Goal: Transaction & Acquisition: Book appointment/travel/reservation

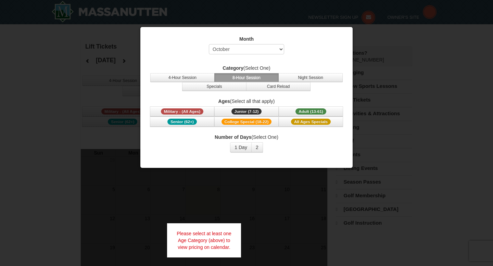
select select "10"
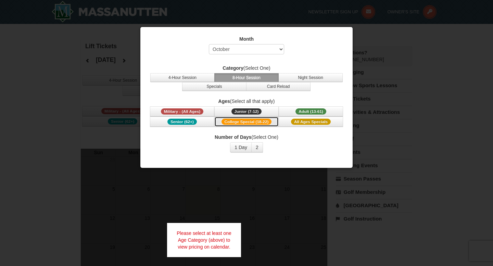
click at [251, 122] on span "College Special (18-22)" at bounding box center [247, 122] width 50 height 6
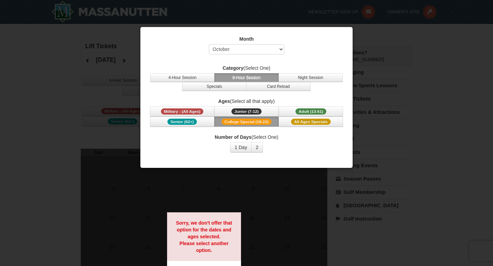
click at [262, 123] on span "College Special (18-22)" at bounding box center [247, 122] width 50 height 6
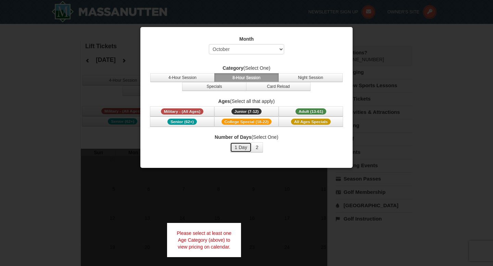
click at [246, 147] on button "1 Day" at bounding box center [241, 147] width 22 height 10
click at [255, 122] on span "College Special (18-22)" at bounding box center [247, 122] width 50 height 6
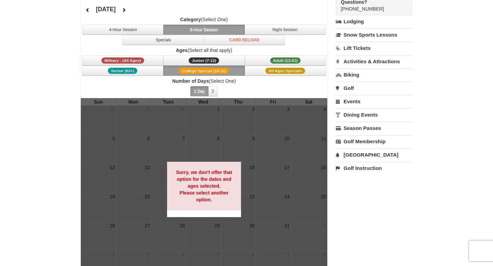
scroll to position [20, 0]
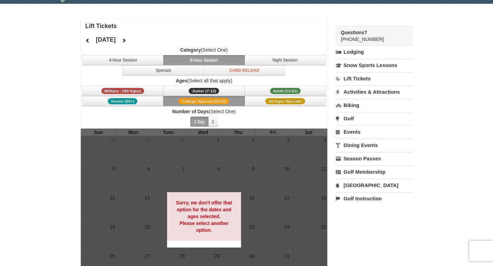
click at [204, 102] on span "College Special (18-22)" at bounding box center [204, 101] width 50 height 6
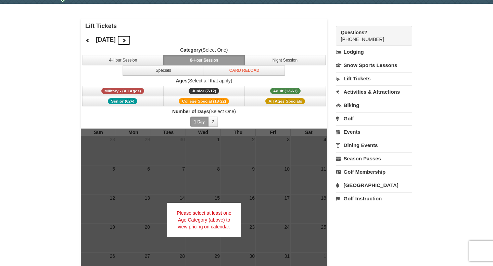
click at [126, 40] on icon at bounding box center [124, 40] width 5 height 5
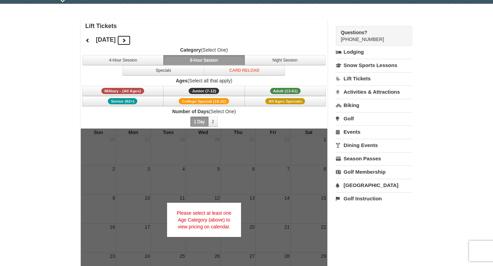
click at [131, 40] on button at bounding box center [124, 40] width 14 height 10
click at [210, 101] on span "College Special (18-22)" at bounding box center [204, 101] width 50 height 6
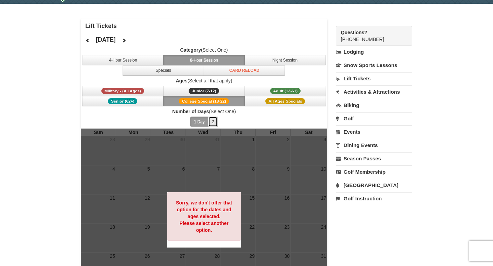
click at [211, 118] on button "2" at bounding box center [213, 122] width 10 height 10
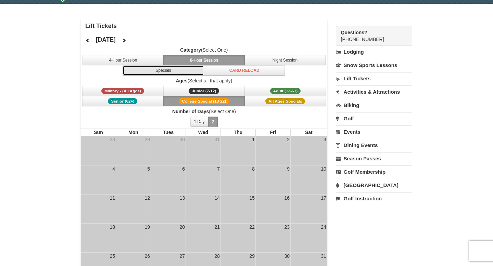
click at [180, 72] on button "Specials" at bounding box center [163, 70] width 81 height 10
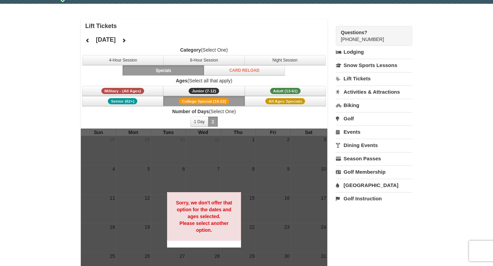
click at [199, 66] on button "Specials" at bounding box center [163, 70] width 81 height 10
click at [205, 59] on button "8-Hour Session" at bounding box center [203, 60] width 81 height 10
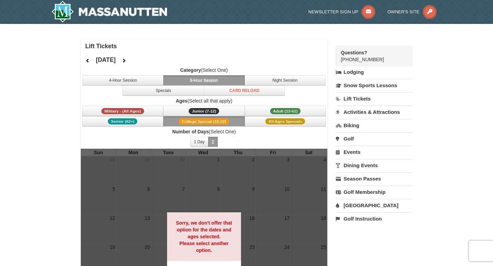
click at [358, 97] on link "Lift Tickets" at bounding box center [374, 98] width 76 height 13
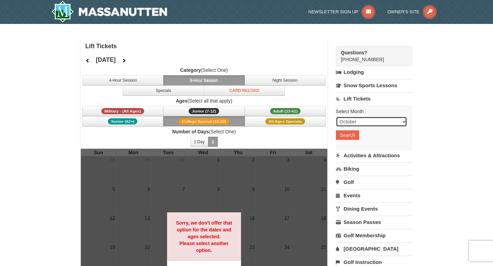
click at [355, 120] on select "October November December January February March April May June July August Sep…" at bounding box center [371, 122] width 71 height 10
select select "1"
click at [336, 117] on select "October November December January February March April May June July August Sep…" at bounding box center [371, 122] width 71 height 10
click at [350, 135] on button "Search" at bounding box center [347, 135] width 23 height 10
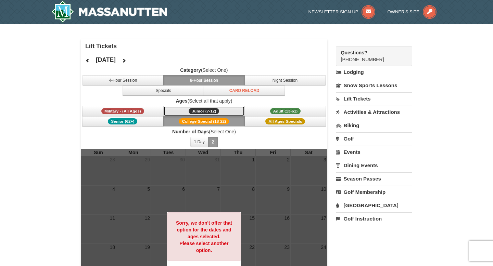
click at [217, 109] on span "Junior (7-12)" at bounding box center [204, 111] width 30 height 6
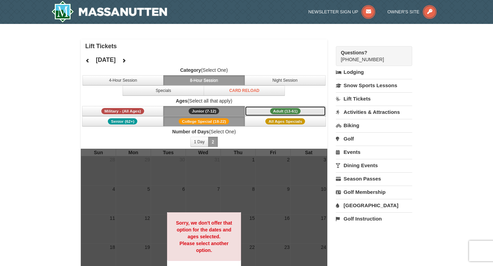
click at [264, 112] on button "Adult (13-61) (13 - 61)" at bounding box center [285, 111] width 81 height 10
click at [181, 122] on span "College Special (18-22)" at bounding box center [204, 121] width 50 height 6
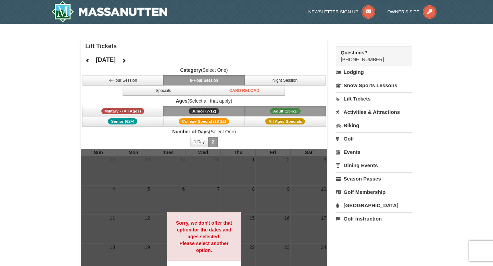
click at [195, 111] on span "Junior (7-12)" at bounding box center [204, 111] width 30 height 6
click at [257, 109] on button "Adult (13-61) (13 - 61)" at bounding box center [285, 111] width 81 height 10
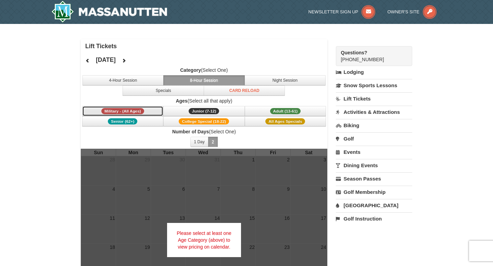
click at [142, 110] on span "Military - (All Ages)" at bounding box center [122, 111] width 43 height 6
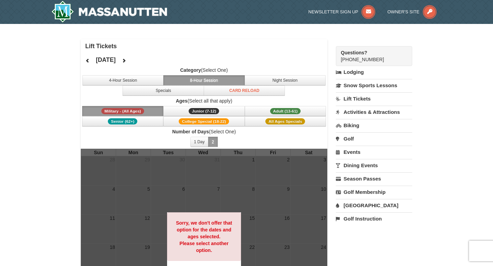
click at [145, 110] on button "Military - (All Ages)" at bounding box center [122, 111] width 81 height 10
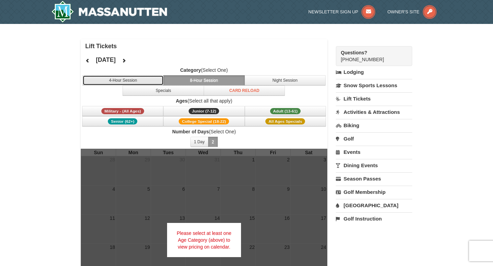
click at [145, 83] on button "4-Hour Session" at bounding box center [123, 80] width 81 height 10
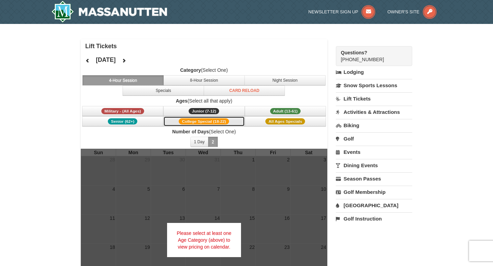
click at [197, 122] on span "College Special (18-22)" at bounding box center [204, 121] width 50 height 6
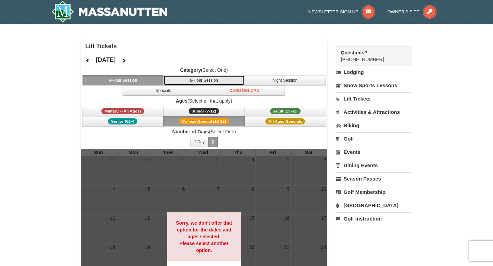
click at [218, 80] on button "8-Hour Session" at bounding box center [203, 80] width 81 height 10
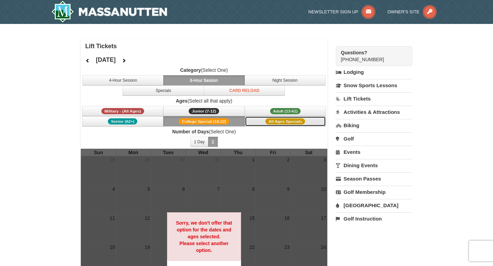
click at [261, 123] on button "All Ages Specials" at bounding box center [285, 121] width 81 height 10
click at [230, 120] on button "College Special (18-22)" at bounding box center [203, 121] width 81 height 10
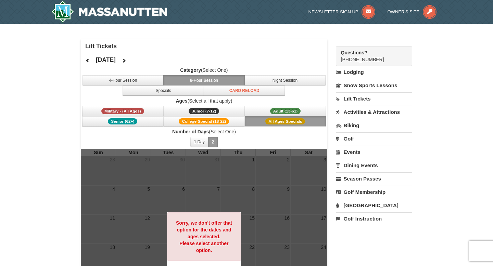
click at [265, 120] on button "All Ages Specials" at bounding box center [285, 121] width 81 height 10
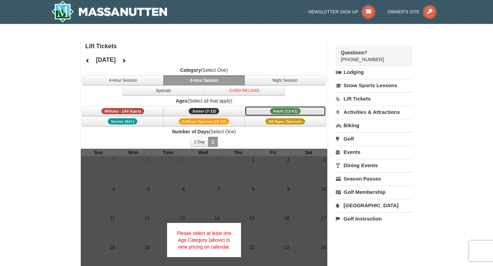
click at [268, 111] on button "Adult (13-61) (13 - 61)" at bounding box center [285, 111] width 81 height 10
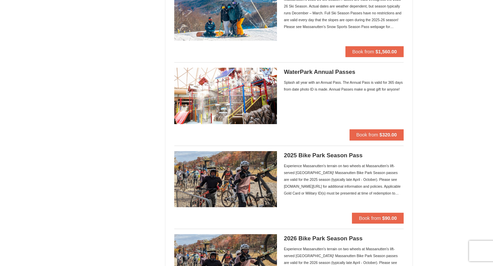
scroll to position [508, 0]
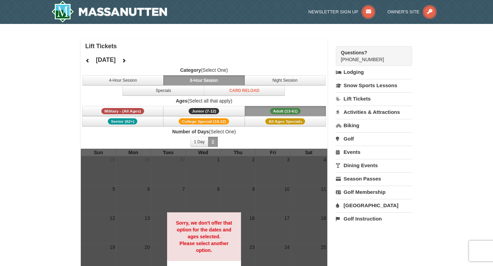
click at [262, 112] on button "Adult (13-61) (13 - 61)" at bounding box center [285, 111] width 81 height 10
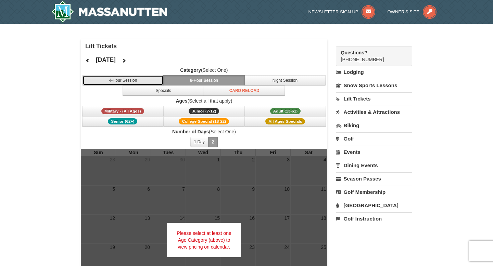
click at [149, 77] on button "4-Hour Session" at bounding box center [123, 80] width 81 height 10
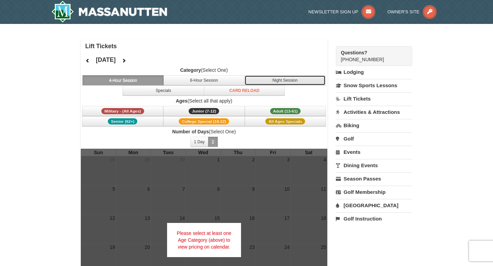
click at [281, 82] on button "Night Session" at bounding box center [284, 80] width 81 height 10
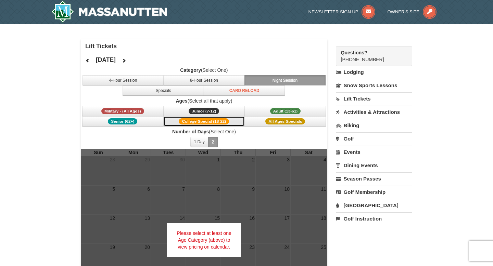
click at [213, 121] on span "College Special (18-22)" at bounding box center [204, 121] width 50 height 6
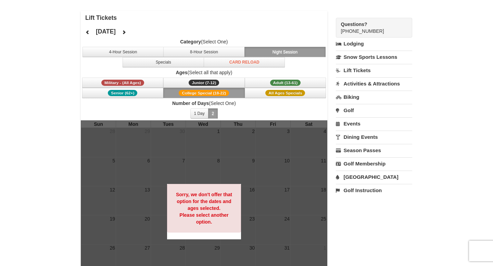
scroll to position [59, 0]
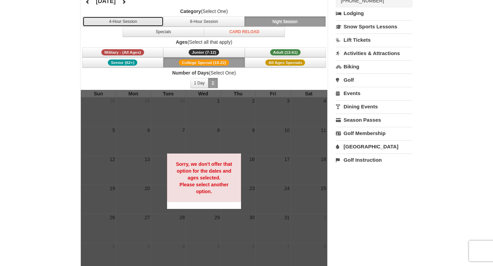
click at [137, 25] on button "4-Hour Session" at bounding box center [123, 21] width 81 height 10
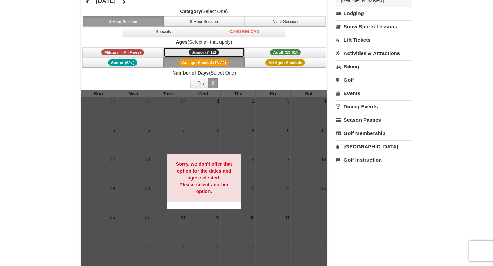
click at [200, 54] on span "Junior (7-12)" at bounding box center [204, 52] width 30 height 6
click at [220, 123] on div at bounding box center [204, 181] width 247 height 183
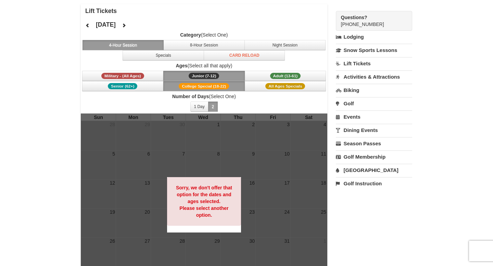
scroll to position [0, 0]
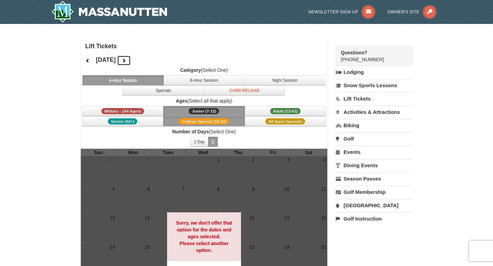
click at [126, 58] on icon at bounding box center [124, 60] width 5 height 5
click at [126, 60] on icon at bounding box center [124, 60] width 5 height 5
click at [126, 62] on icon at bounding box center [124, 60] width 5 height 5
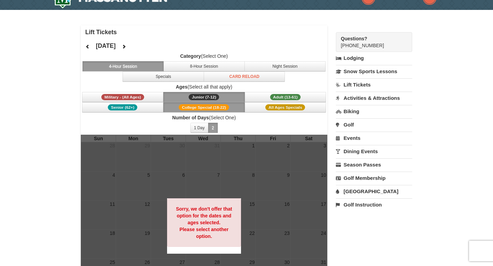
click at [167, 110] on button "College Special (18-22)" at bounding box center [203, 107] width 81 height 10
click at [227, 96] on button "Junior (7-12) (7 - 12)" at bounding box center [203, 97] width 81 height 10
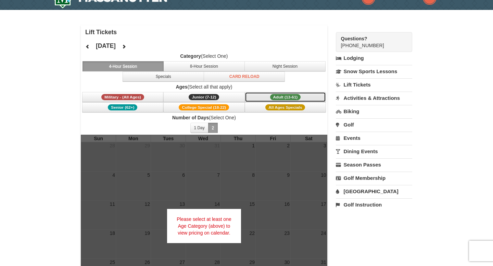
click at [267, 93] on button "Adult (13-61) (13 - 61)" at bounding box center [285, 97] width 81 height 10
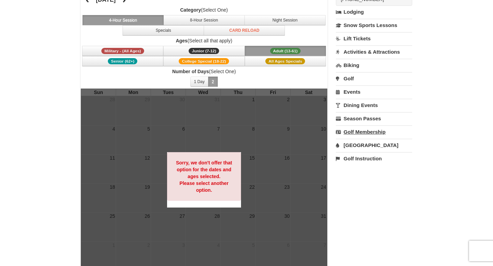
scroll to position [59, 0]
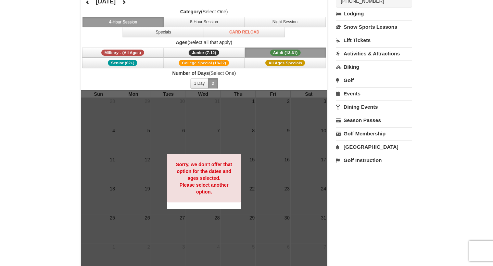
click at [352, 38] on link "Lift Tickets" at bounding box center [374, 40] width 76 height 13
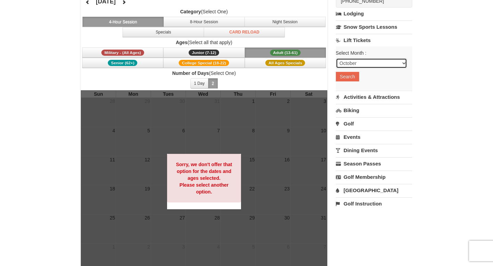
click at [356, 65] on select "October November December January February March April May June July August Sep…" at bounding box center [371, 63] width 71 height 10
select select "1"
click at [336, 58] on select "October November December January February March April May June July August Sep…" at bounding box center [371, 63] width 71 height 10
click at [346, 75] on button "Search" at bounding box center [347, 77] width 23 height 10
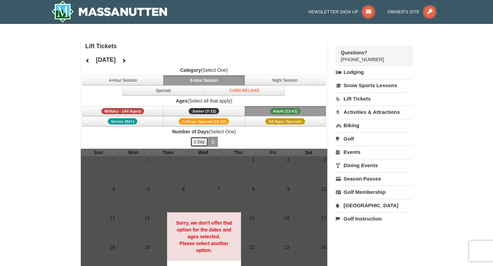
click at [201, 143] on button "1 Day" at bounding box center [199, 142] width 18 height 10
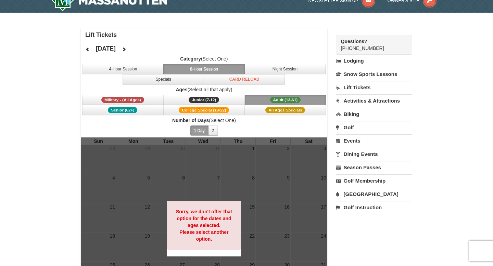
scroll to position [4, 0]
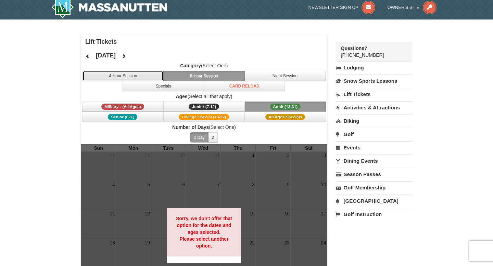
click at [150, 78] on button "4-Hour Session" at bounding box center [123, 76] width 81 height 10
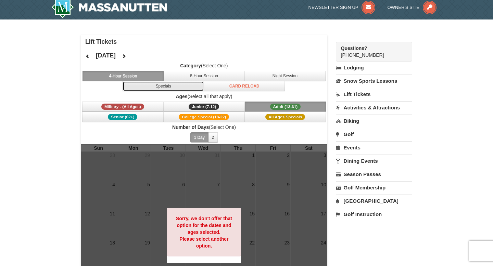
click at [177, 86] on button "Specials" at bounding box center [163, 86] width 81 height 10
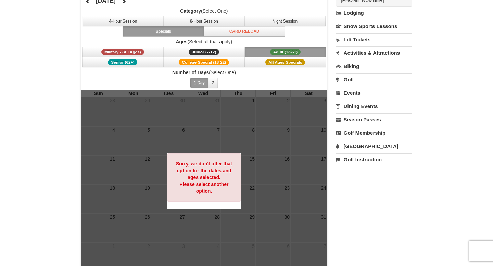
scroll to position [64, 0]
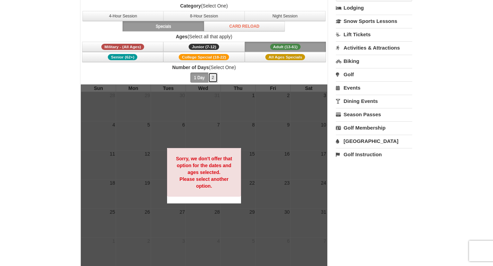
click at [214, 79] on button "2" at bounding box center [213, 78] width 10 height 10
click at [195, 78] on button "1 Day" at bounding box center [199, 78] width 18 height 10
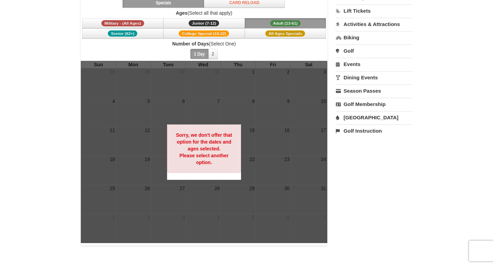
scroll to position [0, 0]
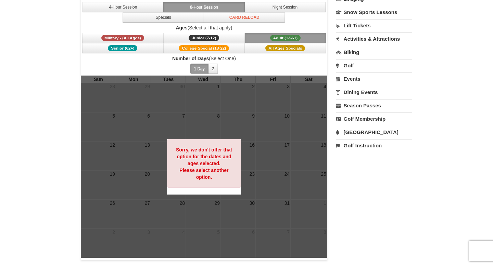
scroll to position [59, 0]
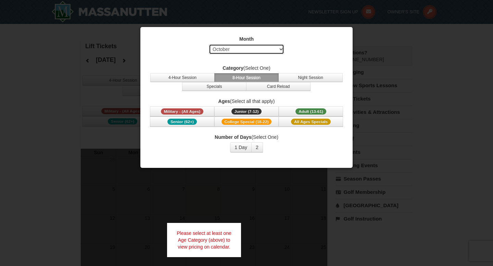
click at [242, 54] on select "Select October November December January February March April May June July Aug…" at bounding box center [246, 49] width 75 height 10
select select "1"
click at [209, 44] on select "Select October November December January February March April May June July Aug…" at bounding box center [246, 49] width 75 height 10
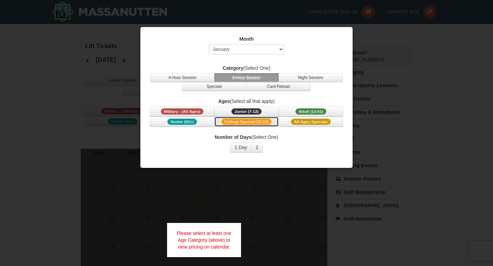
click at [264, 122] on span "College Special (18-22)" at bounding box center [247, 122] width 50 height 6
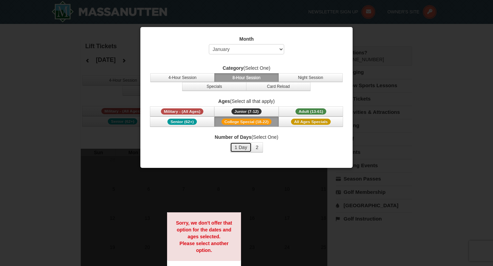
click at [242, 146] on button "1 Day" at bounding box center [241, 147] width 22 height 10
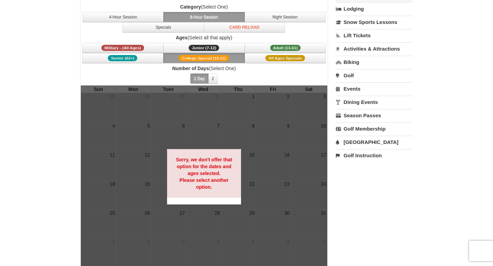
scroll to position [70, 0]
